Goal: Task Accomplishment & Management: Complete application form

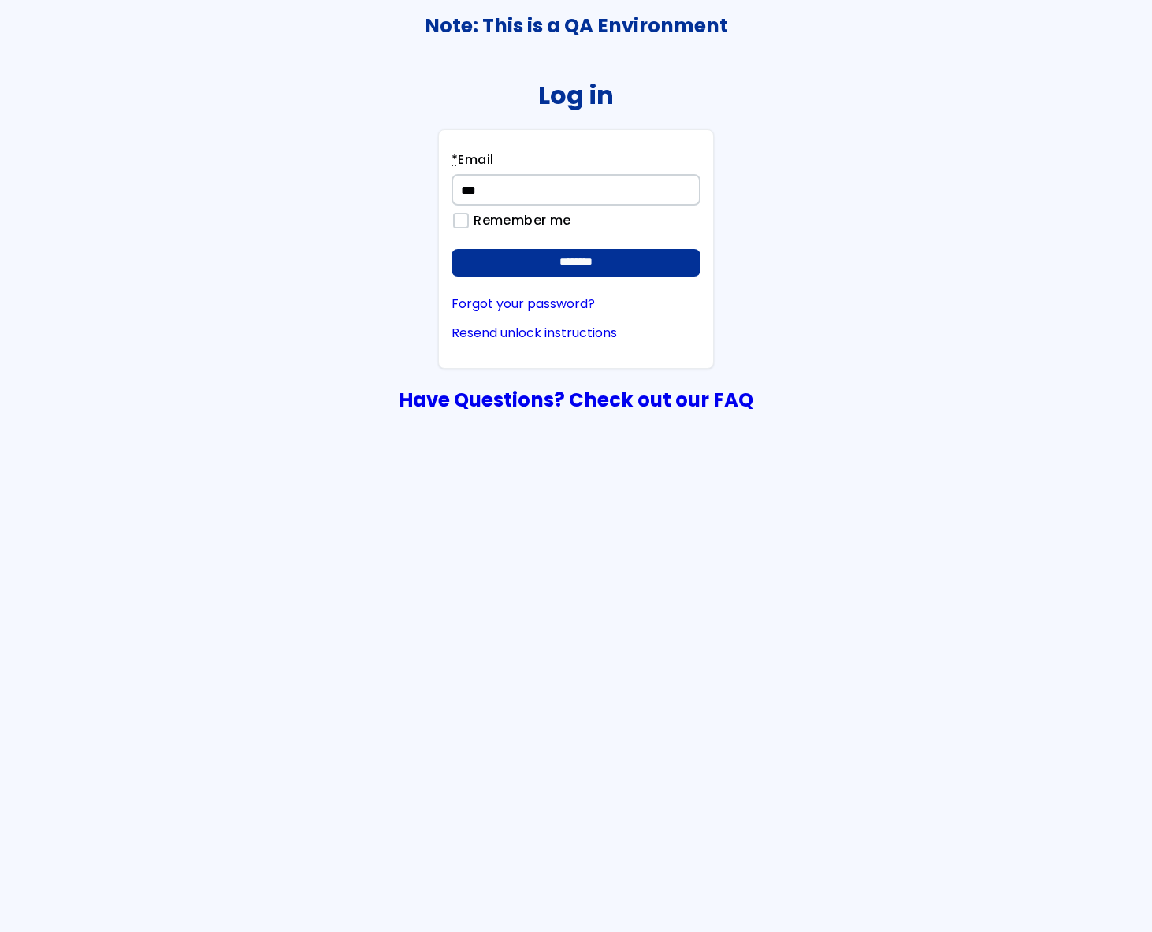
type input "**********"
click at [452, 249] on input "********" at bounding box center [576, 263] width 249 height 28
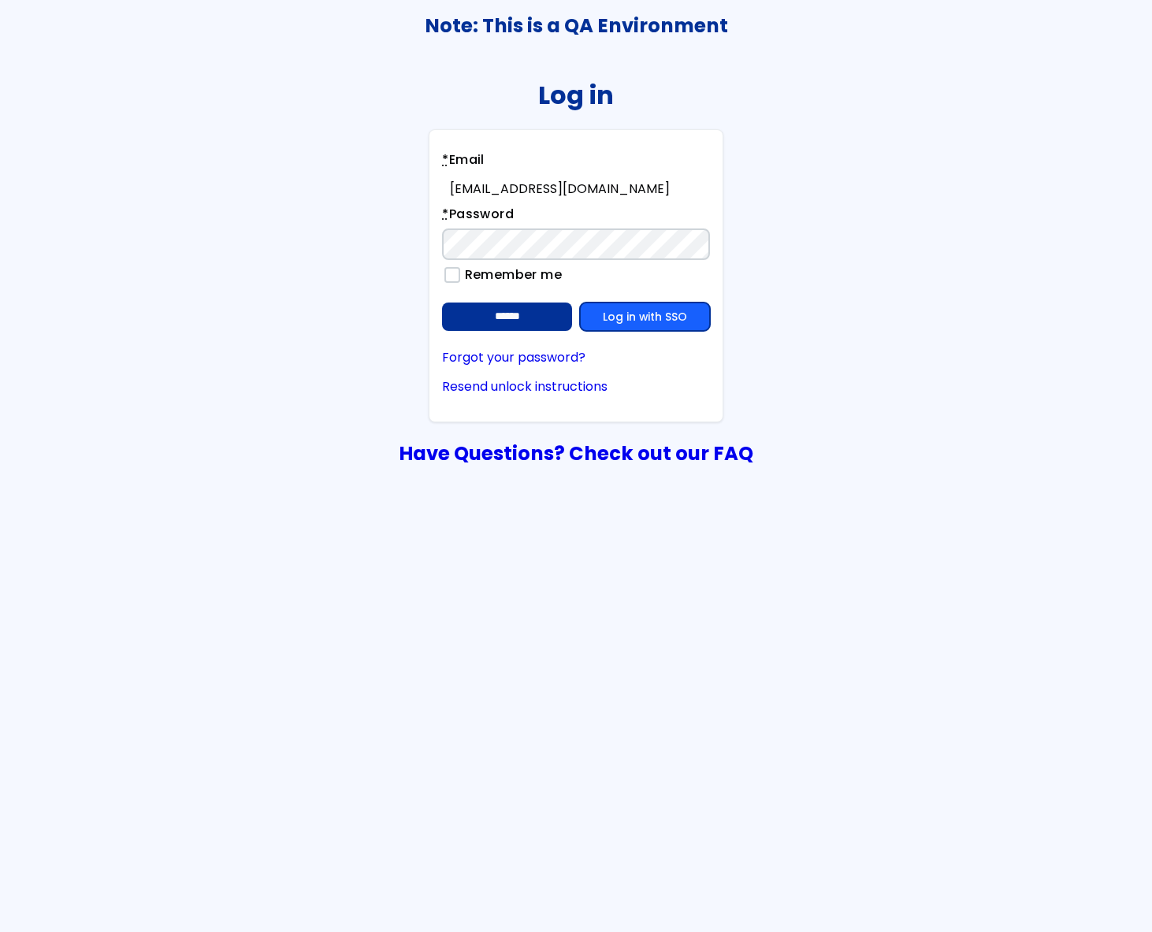
click at [626, 314] on link "Log in with SSO" at bounding box center [645, 317] width 130 height 28
